Goal: Task Accomplishment & Management: Use online tool/utility

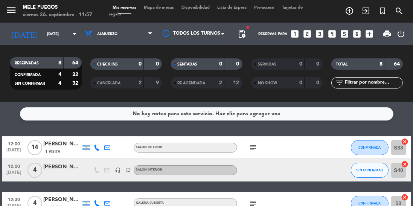
click at [43, 38] on input "[DATE]" at bounding box center [70, 34] width 55 height 12
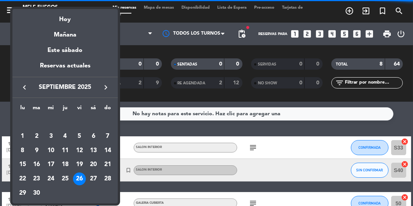
click at [146, 108] on div at bounding box center [206, 103] width 413 height 206
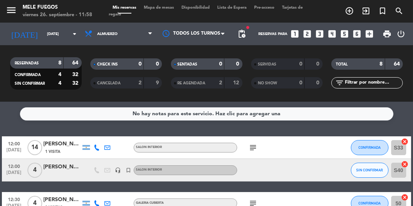
click at [3, 164] on div "12:00 [DATE]" at bounding box center [14, 170] width 24 height 22
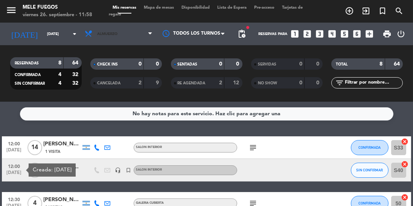
click at [147, 39] on span "Almuerzo" at bounding box center [118, 34] width 75 height 17
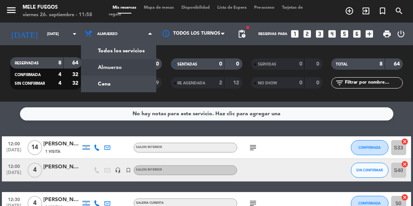
click at [115, 80] on div "menu Mele Fuegos [DATE] 26. septiembre - 11:58 Mis reservas Mapa de mesas Dispo…" at bounding box center [206, 51] width 413 height 102
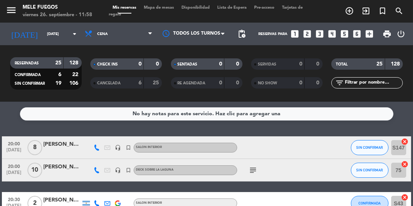
click at [157, 6] on span "Mapa de mesas" at bounding box center [159, 8] width 38 height 4
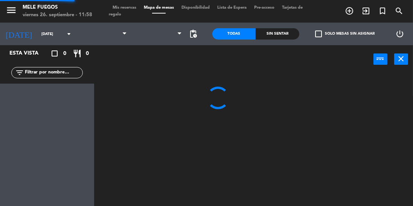
click at [162, 8] on span "Mapa de mesas" at bounding box center [159, 8] width 38 height 4
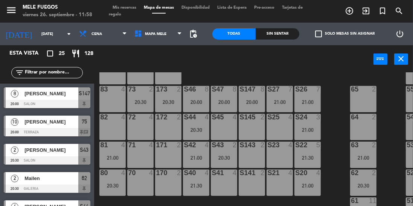
scroll to position [110, 0]
